Goal: Task Accomplishment & Management: Manage account settings

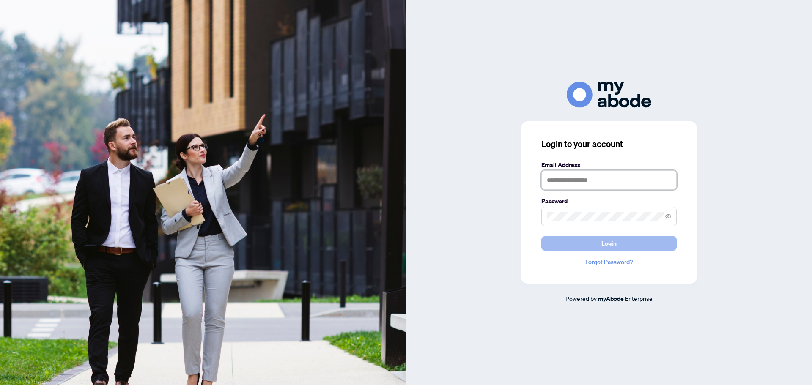
type input "**********"
click at [642, 244] on button "Login" at bounding box center [608, 243] width 135 height 14
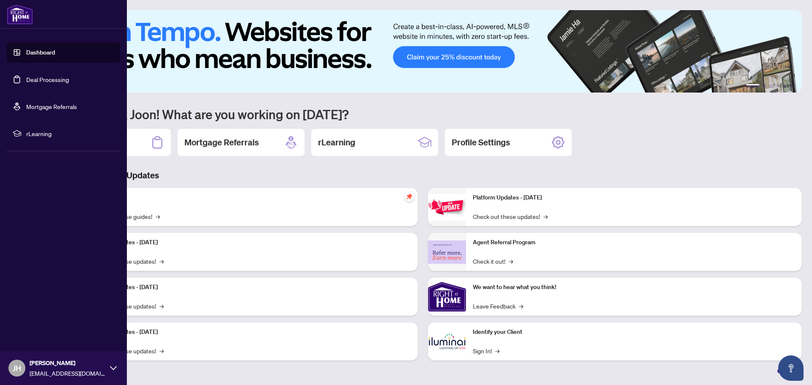
click at [41, 83] on link "Deal Processing" at bounding box center [47, 80] width 43 height 8
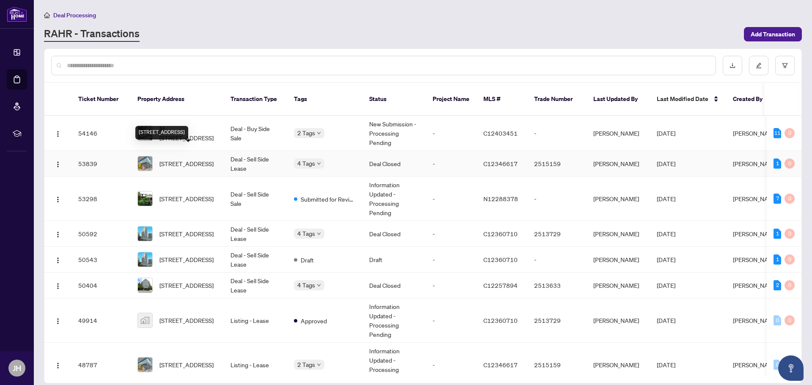
click at [182, 159] on span "[STREET_ADDRESS]" at bounding box center [186, 163] width 54 height 9
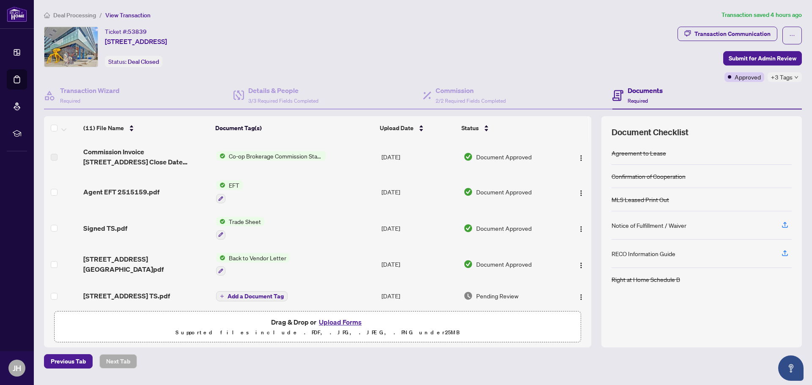
click at [232, 186] on span "EFT" at bounding box center [233, 184] width 17 height 9
click at [202, 228] on span "EFT" at bounding box center [199, 226] width 17 height 9
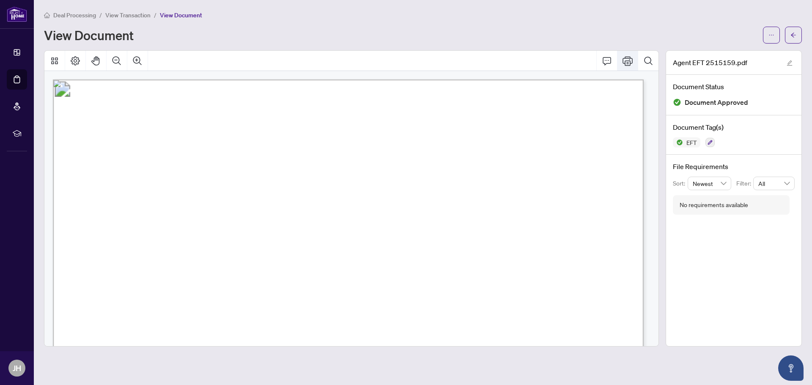
click at [629, 62] on icon "Print" at bounding box center [627, 61] width 10 height 10
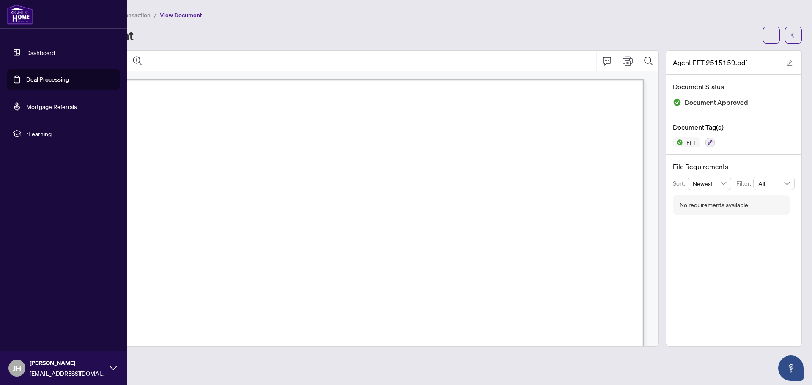
click at [38, 77] on link "Deal Processing" at bounding box center [47, 80] width 43 height 8
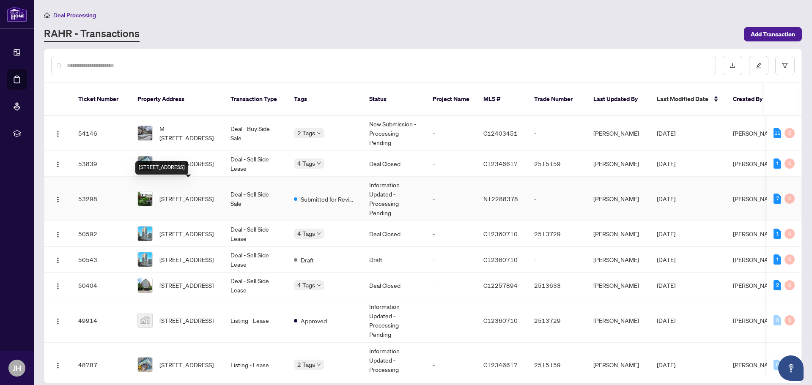
click at [176, 194] on span "[STREET_ADDRESS]" at bounding box center [186, 198] width 54 height 9
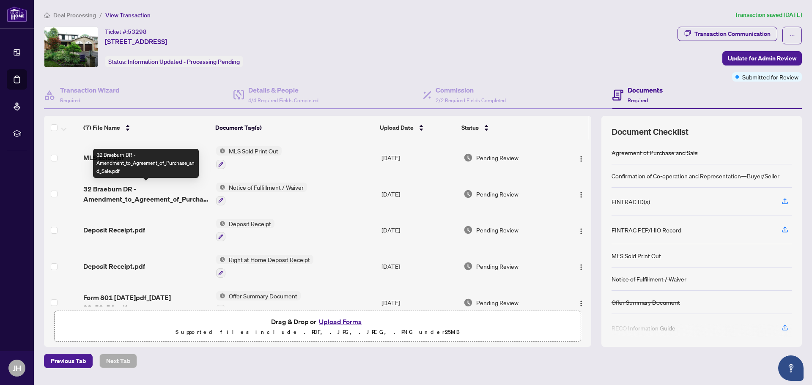
click at [163, 198] on span "32 Braeburn DR - Amendment_to_Agreement_of_Purchase_and_Sale.pdf" at bounding box center [146, 194] width 126 height 20
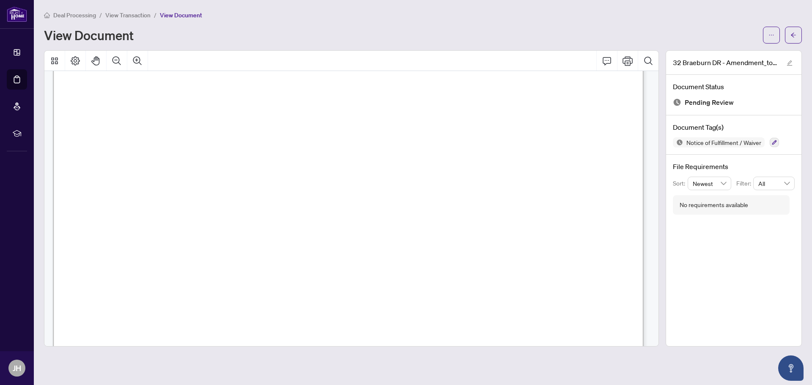
scroll to position [1078, 0]
click at [136, 16] on span "View Transaction" at bounding box center [127, 15] width 45 height 8
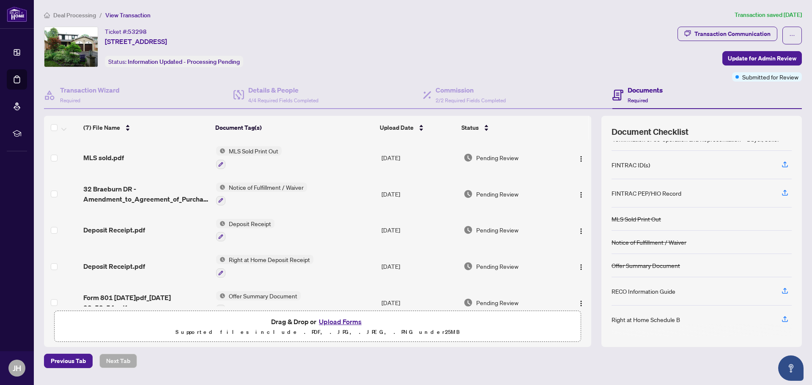
click at [72, 12] on span "Deal Processing" at bounding box center [74, 15] width 43 height 8
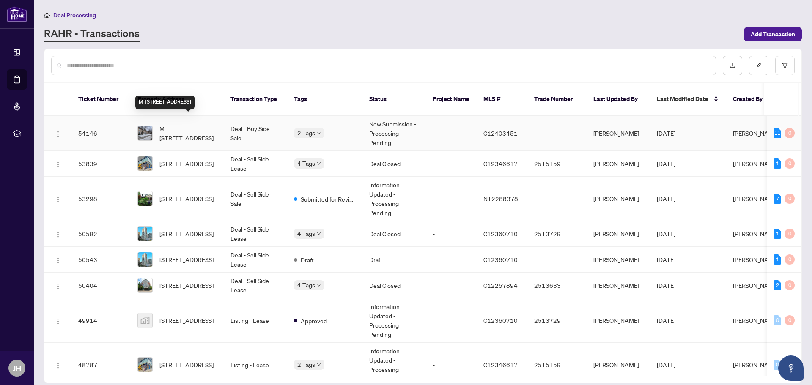
click at [191, 124] on span "M-[STREET_ADDRESS]" at bounding box center [187, 133] width 57 height 19
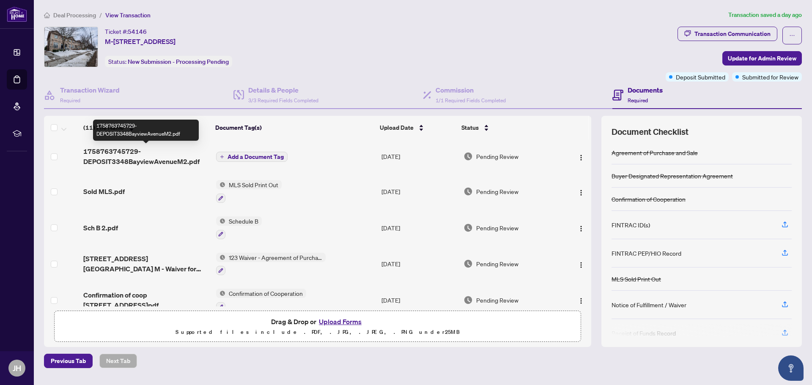
click at [122, 158] on span "1758763745729-DEPOSIT3348BayviewAvenueM2.pdf" at bounding box center [146, 156] width 126 height 20
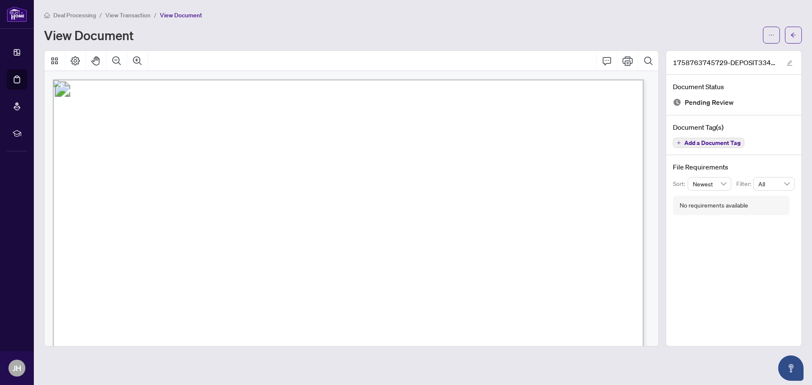
click at [123, 14] on span "View Transaction" at bounding box center [127, 15] width 45 height 8
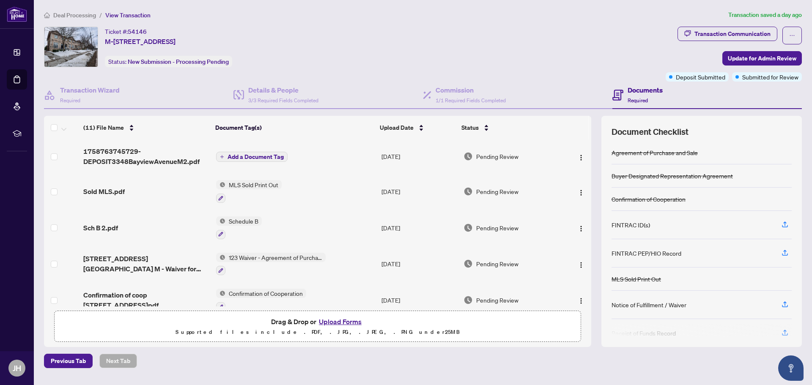
click at [247, 156] on span "Add a Document Tag" at bounding box center [255, 157] width 56 height 6
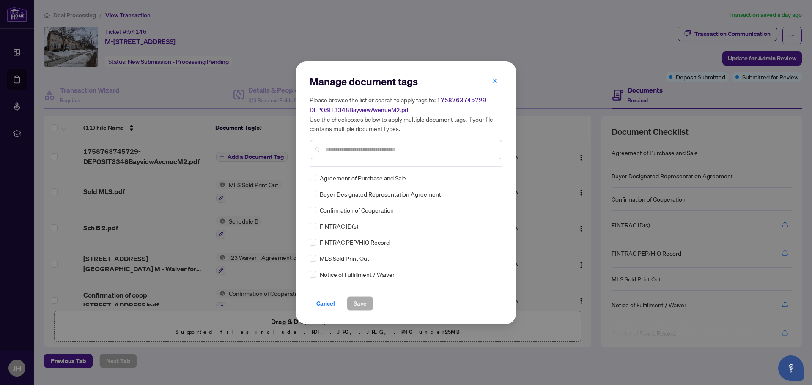
click at [367, 146] on input "text" at bounding box center [410, 149] width 170 height 9
type input "****"
click at [338, 228] on span "Deposit Receipt" at bounding box center [341, 225] width 42 height 9
click at [355, 303] on span "Save" at bounding box center [359, 304] width 13 height 14
